Goal: Information Seeking & Learning: Understand process/instructions

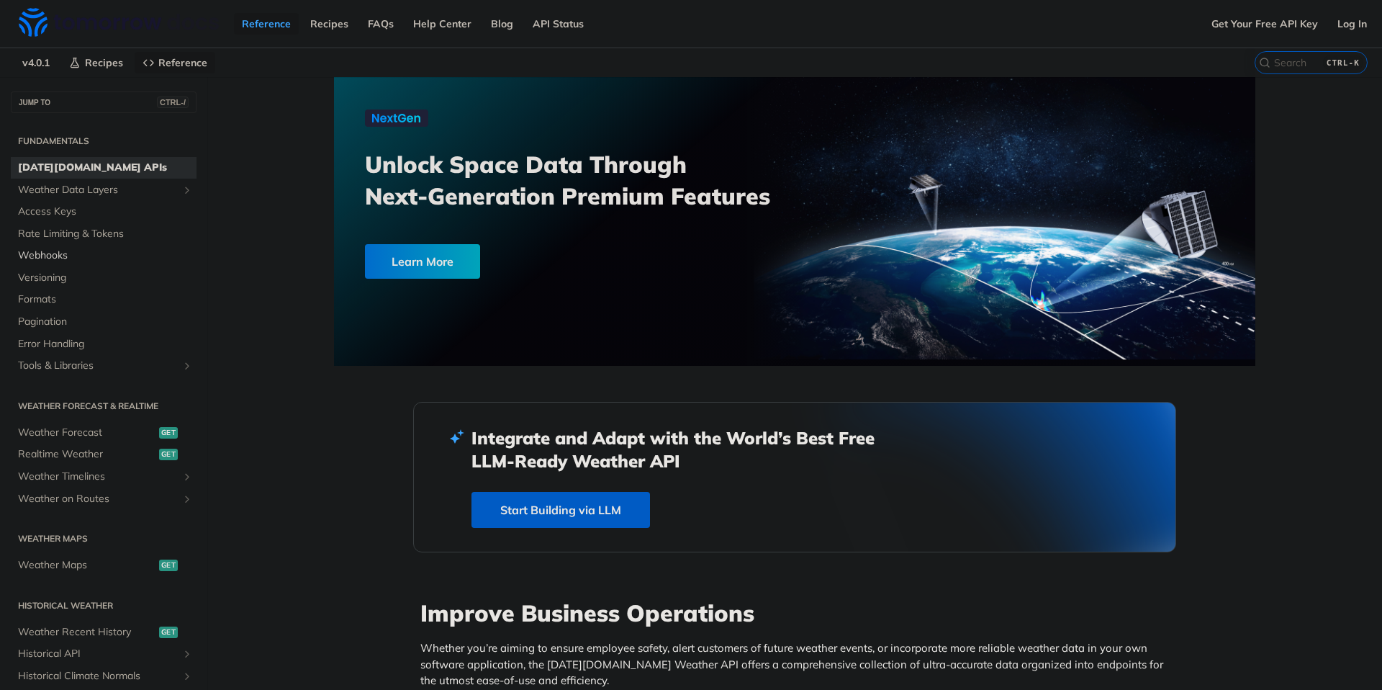
drag, startPoint x: 49, startPoint y: 253, endPoint x: 75, endPoint y: 264, distance: 27.8
click at [49, 253] on span "Webhooks" at bounding box center [105, 255] width 175 height 14
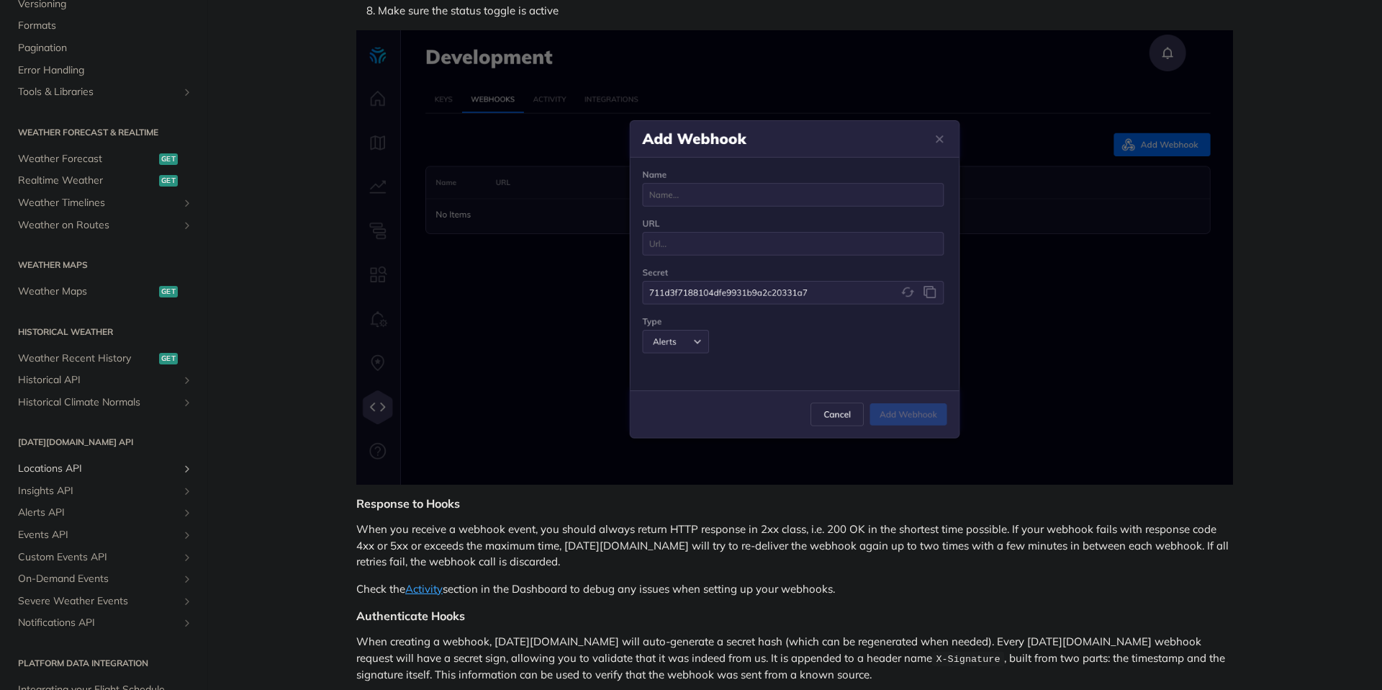
scroll to position [267, 0]
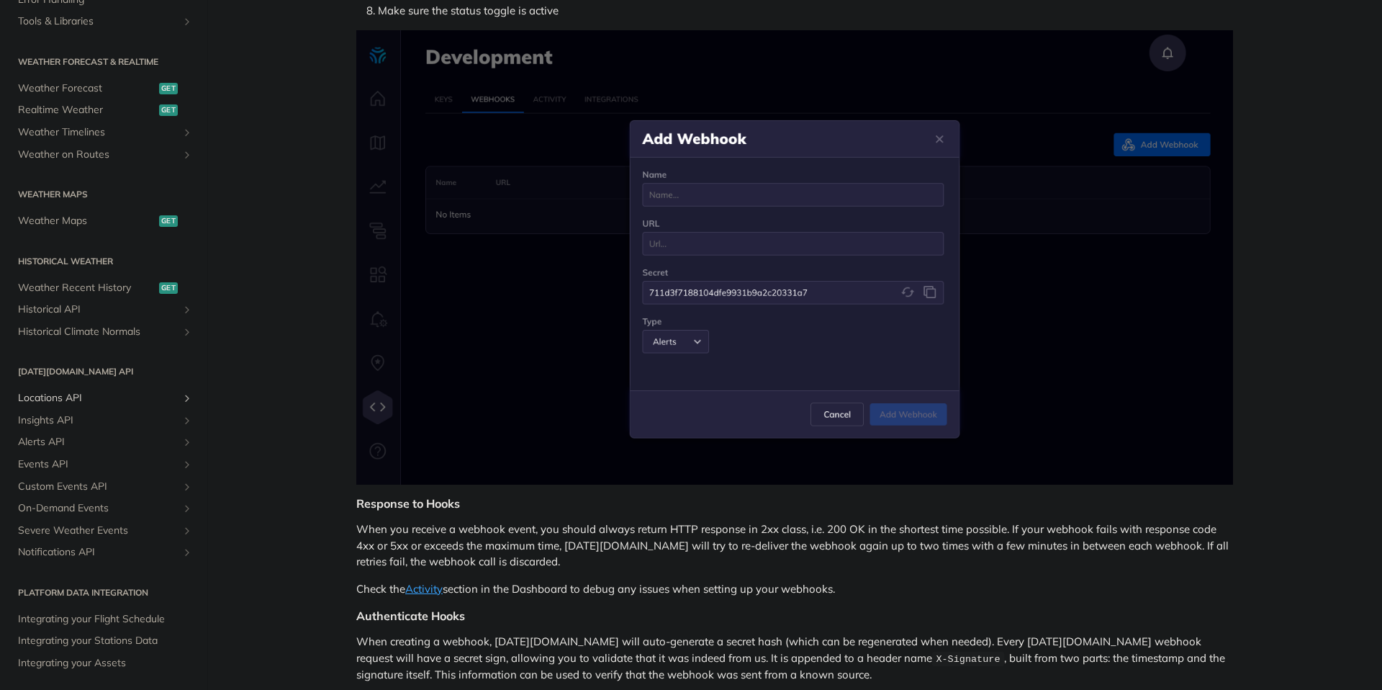
click at [67, 400] on span "Locations API" at bounding box center [98, 398] width 160 height 14
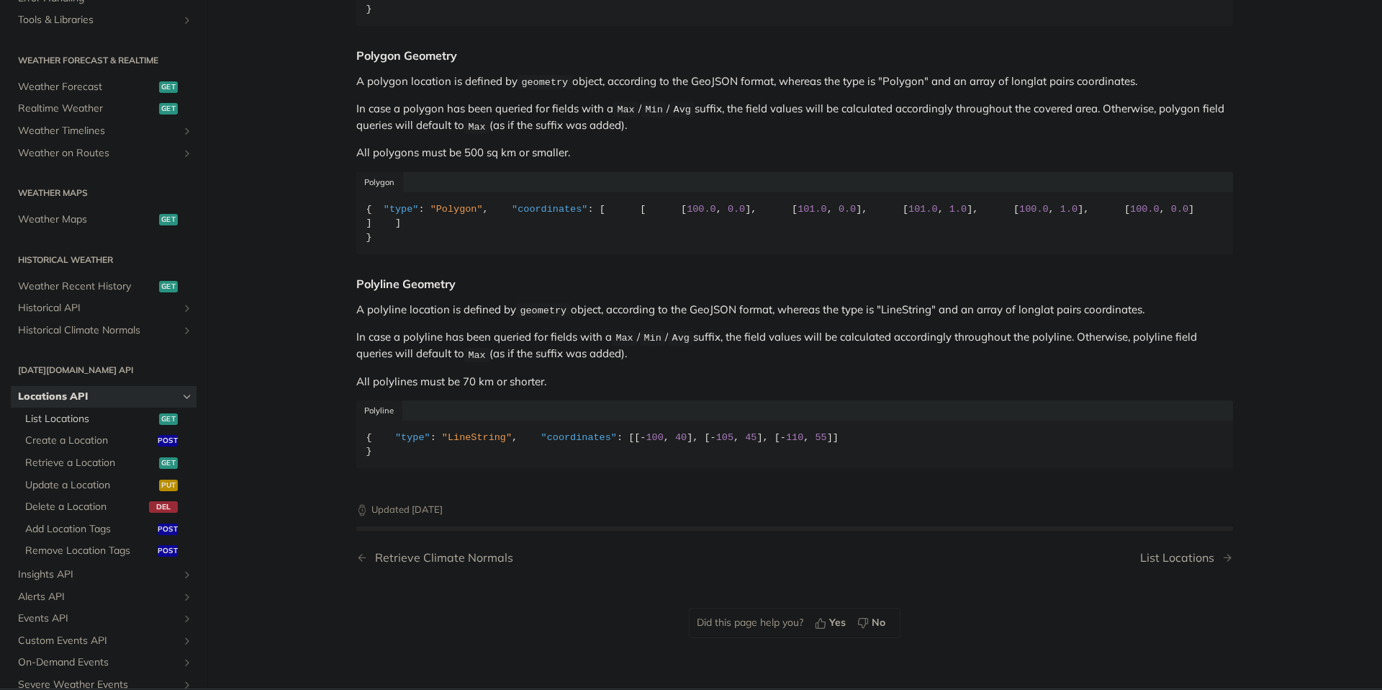
click at [90, 420] on span "List Locations" at bounding box center [90, 419] width 130 height 14
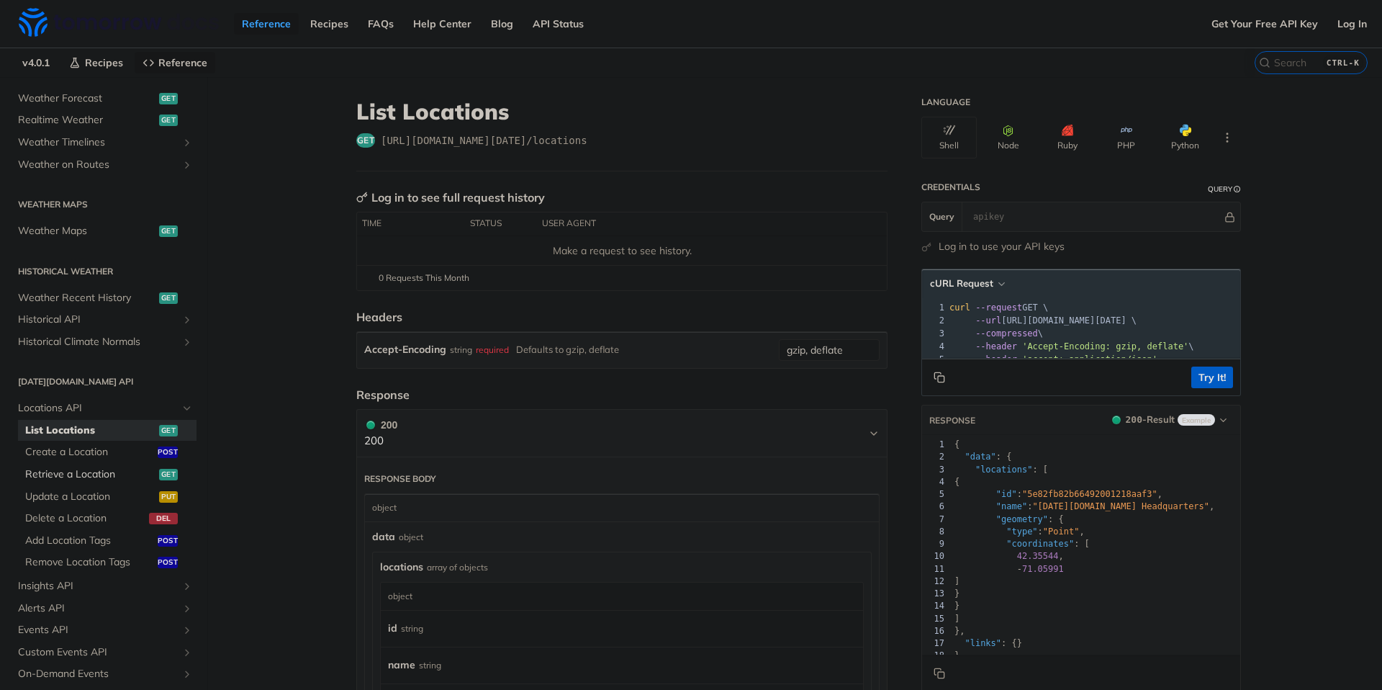
scroll to position [397, 0]
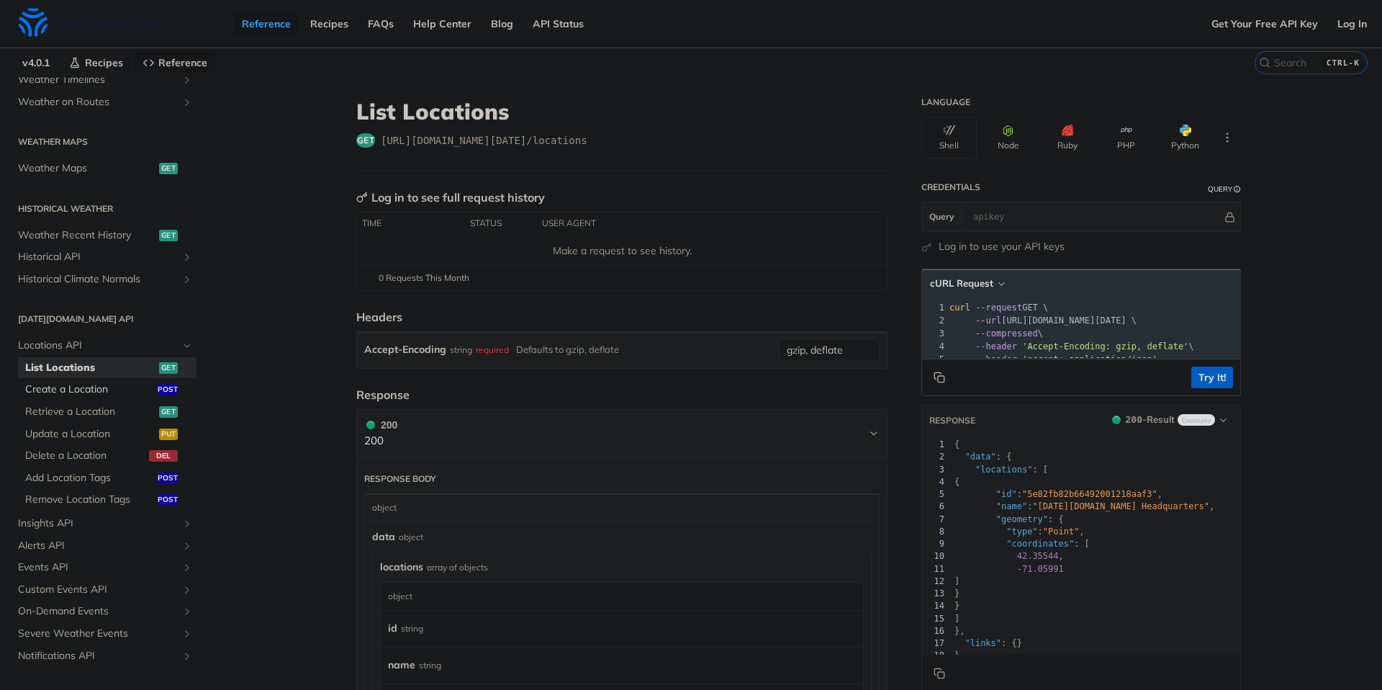
click at [103, 389] on span "Create a Location" at bounding box center [89, 389] width 129 height 14
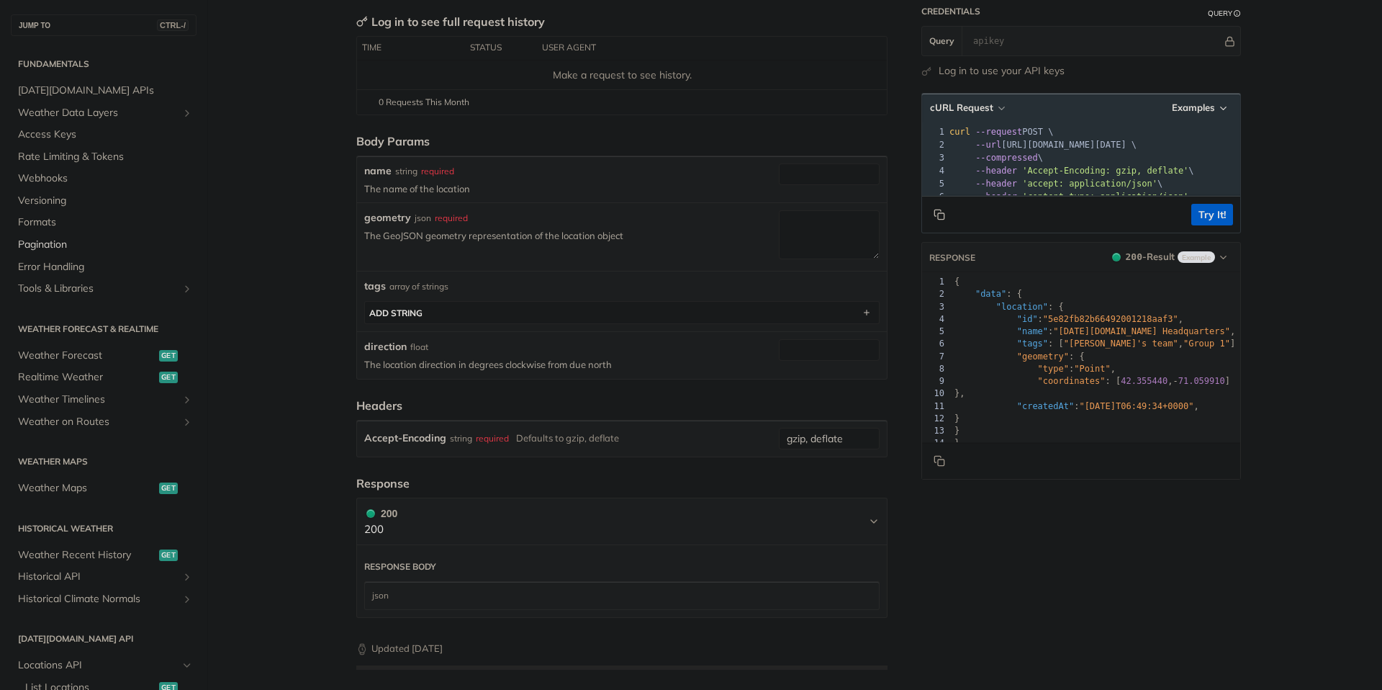
scroll to position [130, 0]
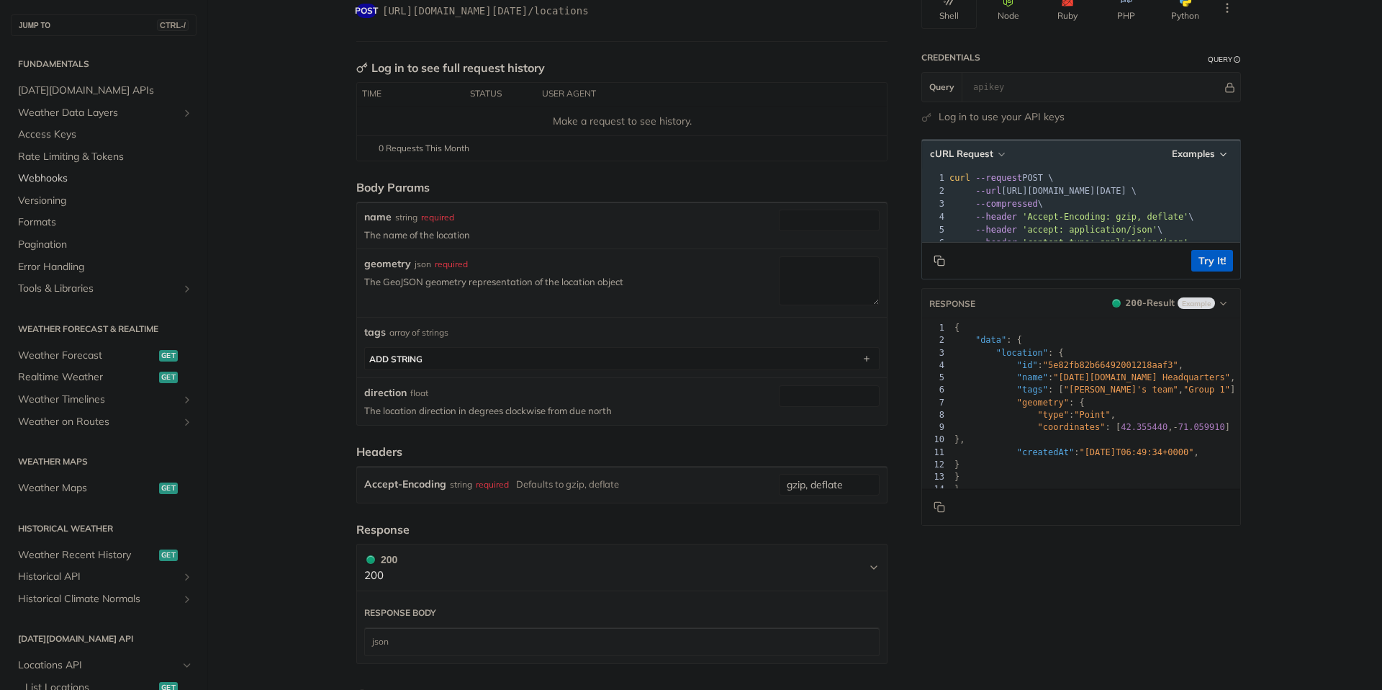
click at [42, 176] on span "Webhooks" at bounding box center [105, 178] width 175 height 14
